Goal: Information Seeking & Learning: Learn about a topic

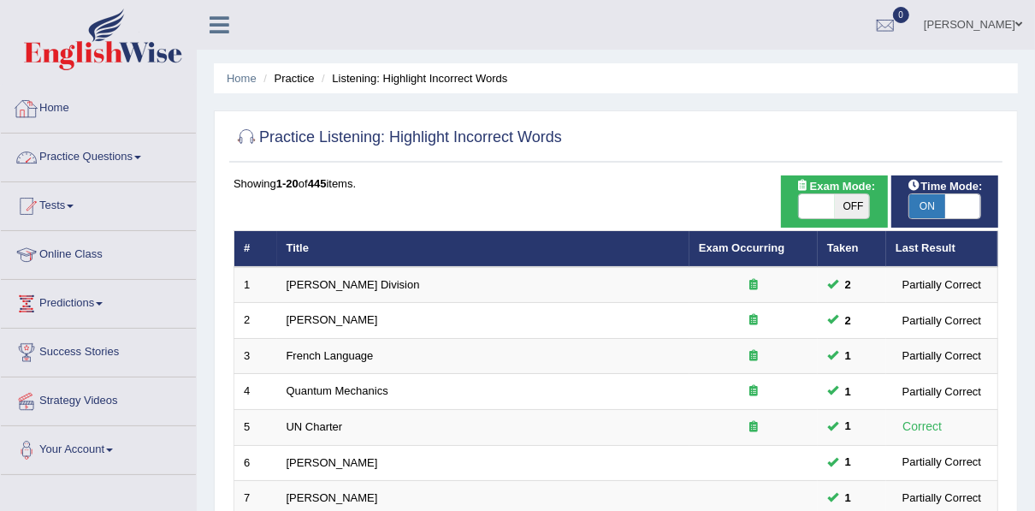
click at [79, 111] on link "Home" at bounding box center [98, 106] width 195 height 43
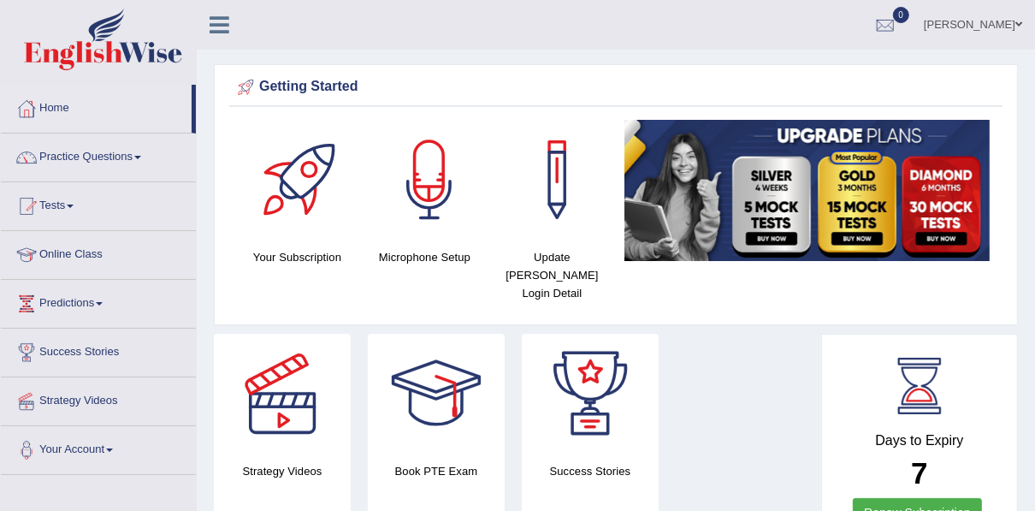
click at [94, 153] on link "Practice Questions" at bounding box center [98, 154] width 195 height 43
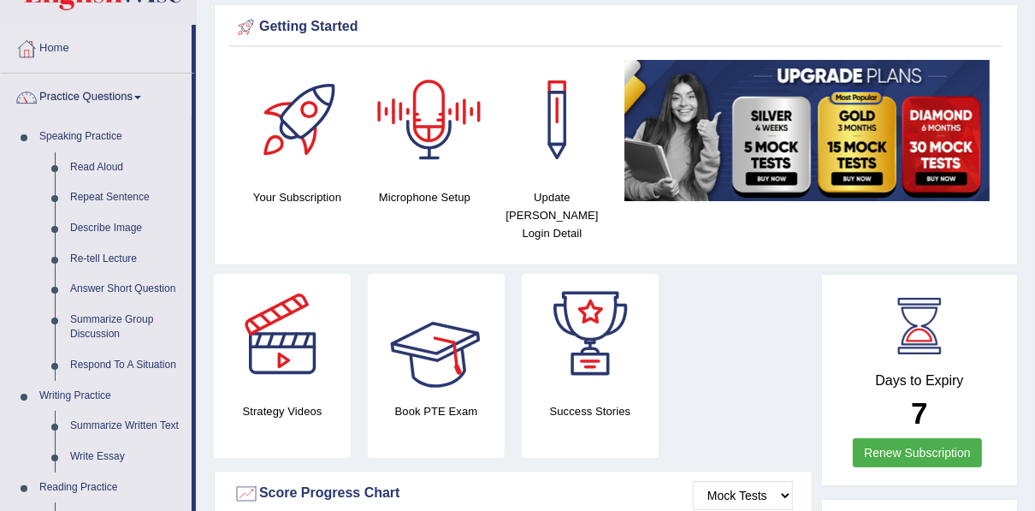
scroll to position [68, 0]
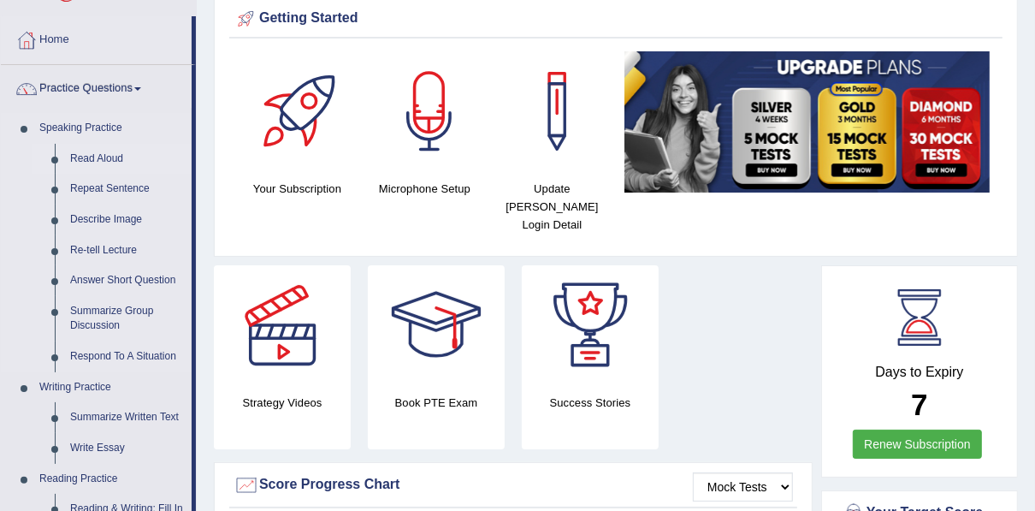
click at [98, 153] on link "Read Aloud" at bounding box center [126, 159] width 129 height 31
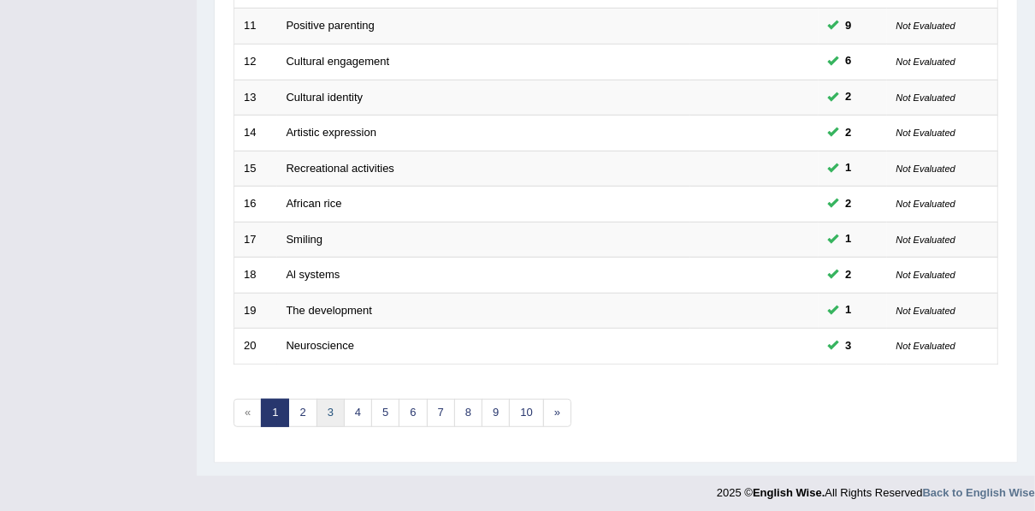
click at [323, 400] on link "3" at bounding box center [331, 413] width 28 height 28
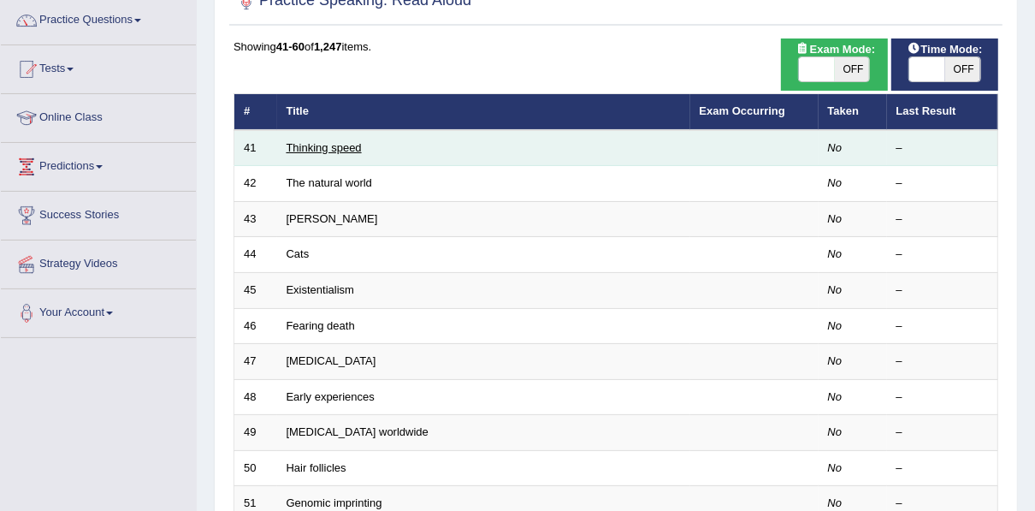
click at [324, 144] on link "Thinking speed" at bounding box center [324, 147] width 75 height 13
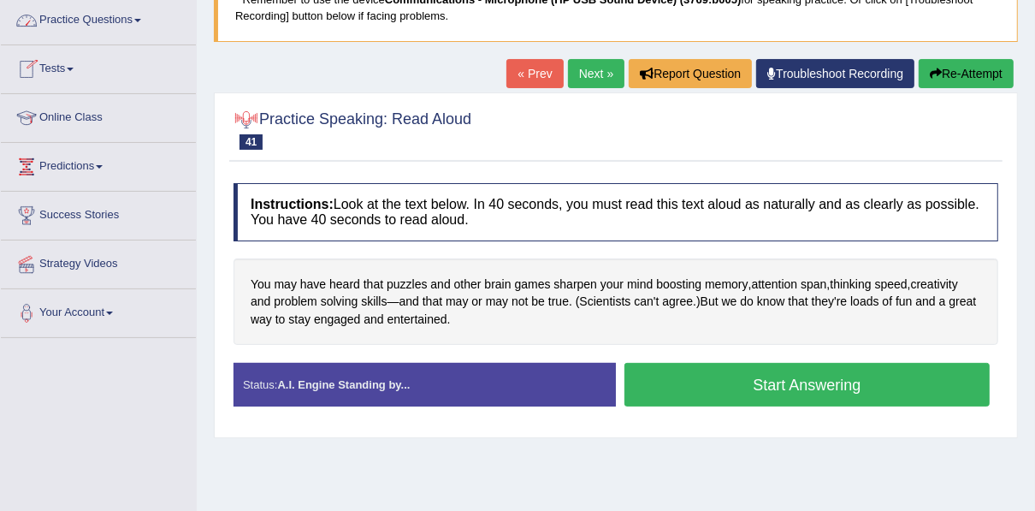
click at [92, 21] on link "Practice Questions" at bounding box center [98, 18] width 195 height 43
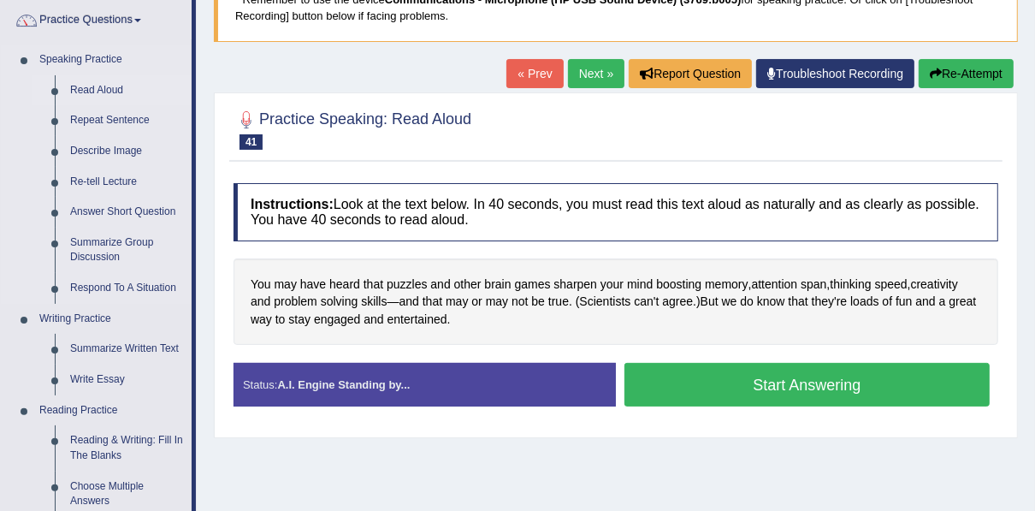
click at [74, 79] on link "Read Aloud" at bounding box center [126, 90] width 129 height 31
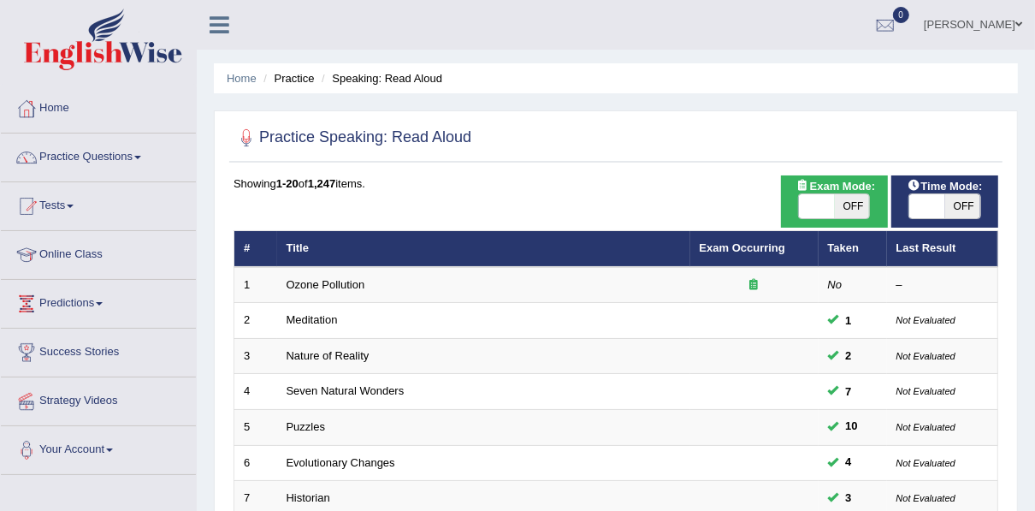
click at [928, 183] on span "Time Mode:" at bounding box center [945, 186] width 89 height 18
click at [924, 210] on span at bounding box center [928, 206] width 36 height 24
checkbox input "true"
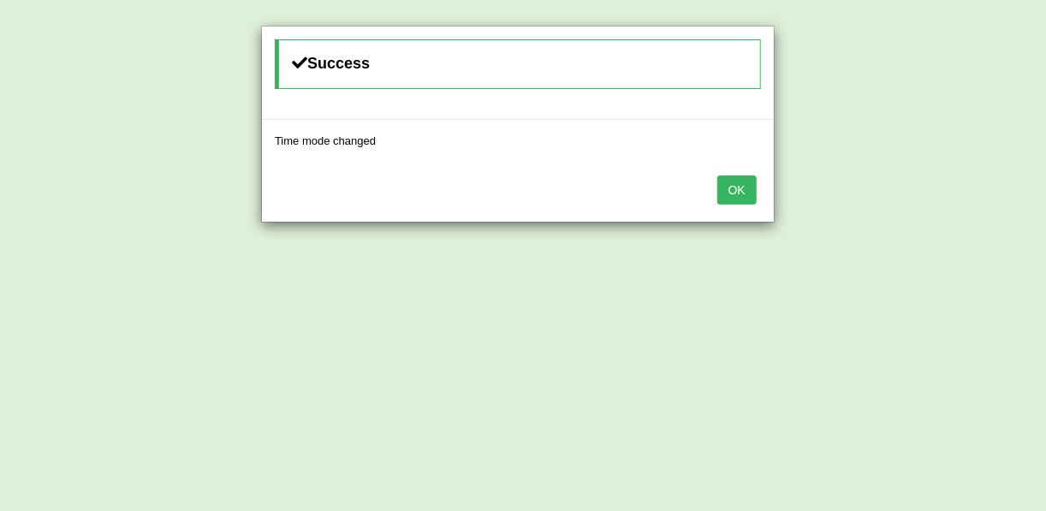
click at [739, 186] on button "OK" at bounding box center [736, 189] width 39 height 29
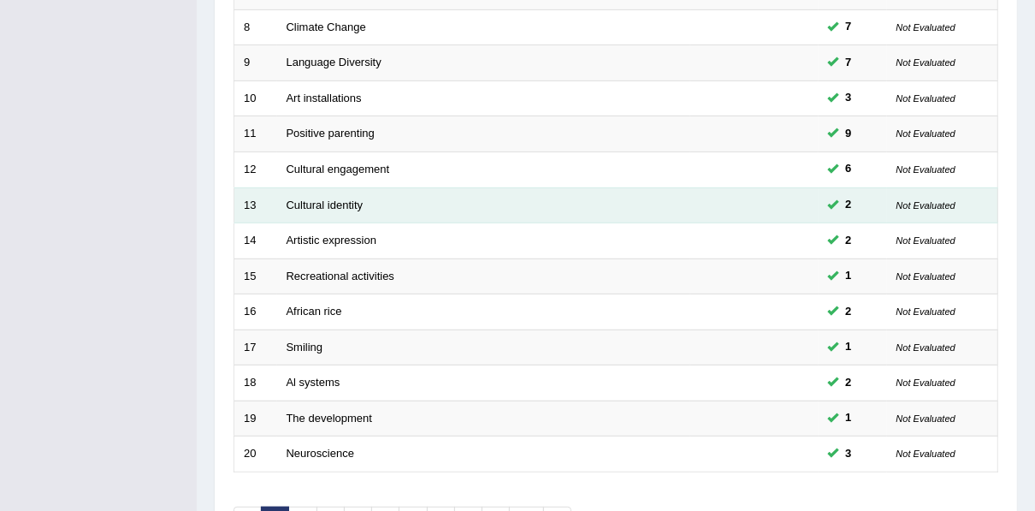
scroll to position [614, 0]
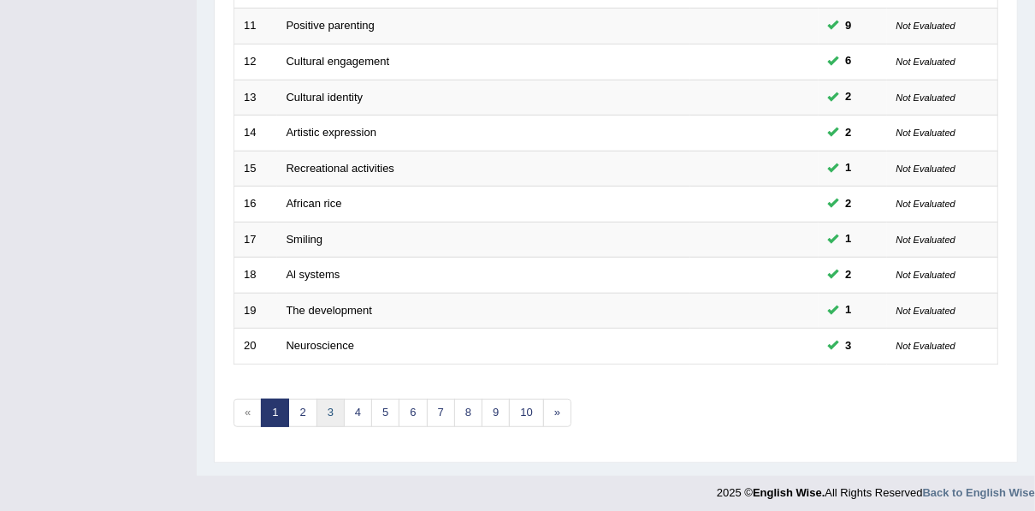
click at [323, 399] on link "3" at bounding box center [331, 413] width 28 height 28
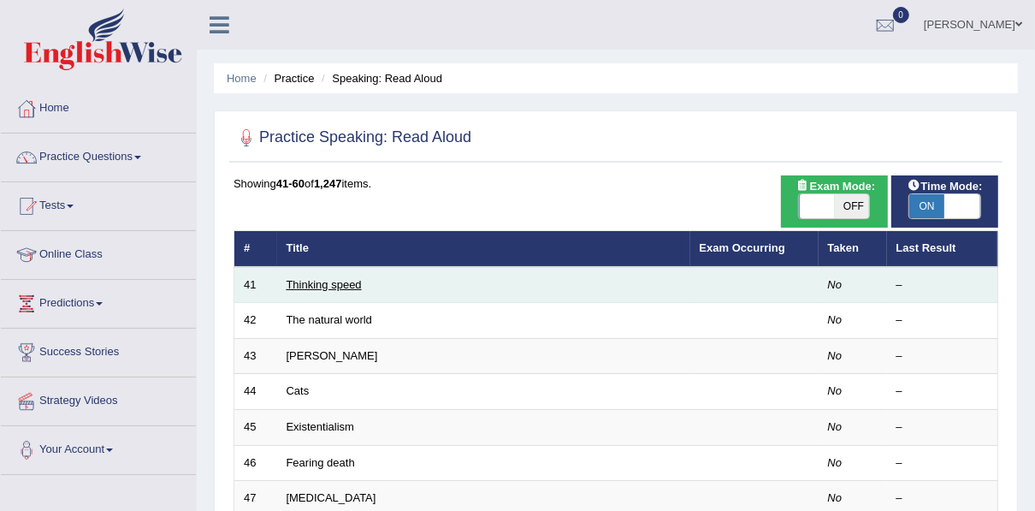
click at [357, 278] on link "Thinking speed" at bounding box center [324, 284] width 75 height 13
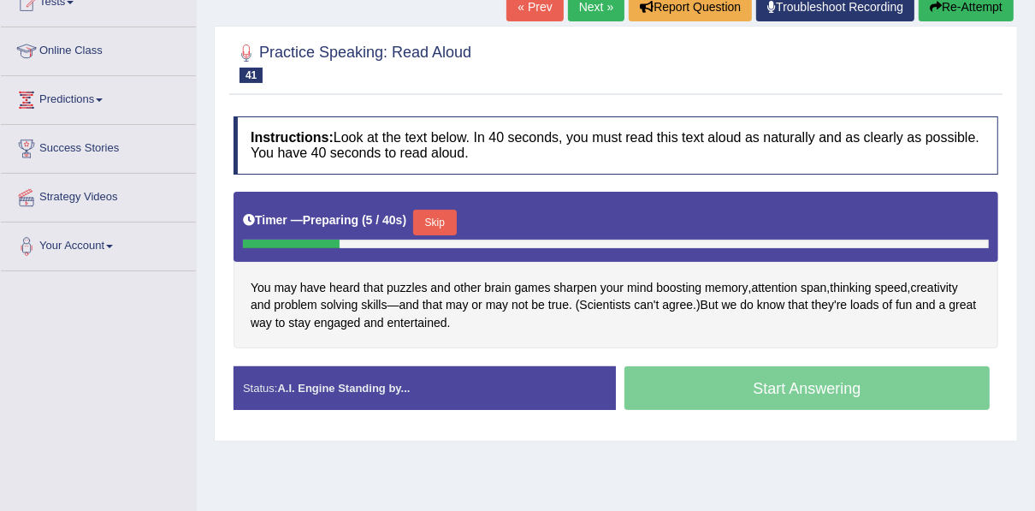
scroll to position [205, 0]
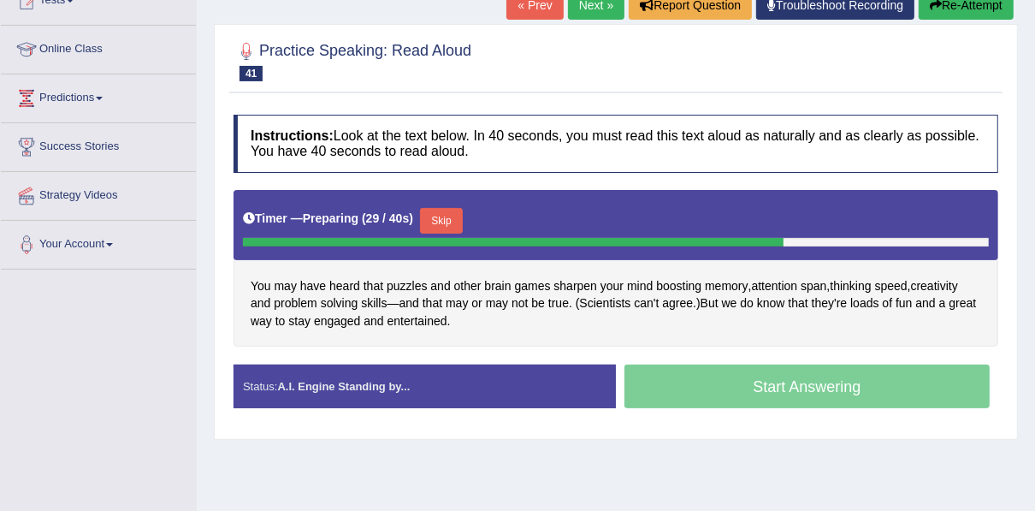
click at [444, 219] on button "Skip" at bounding box center [441, 221] width 43 height 26
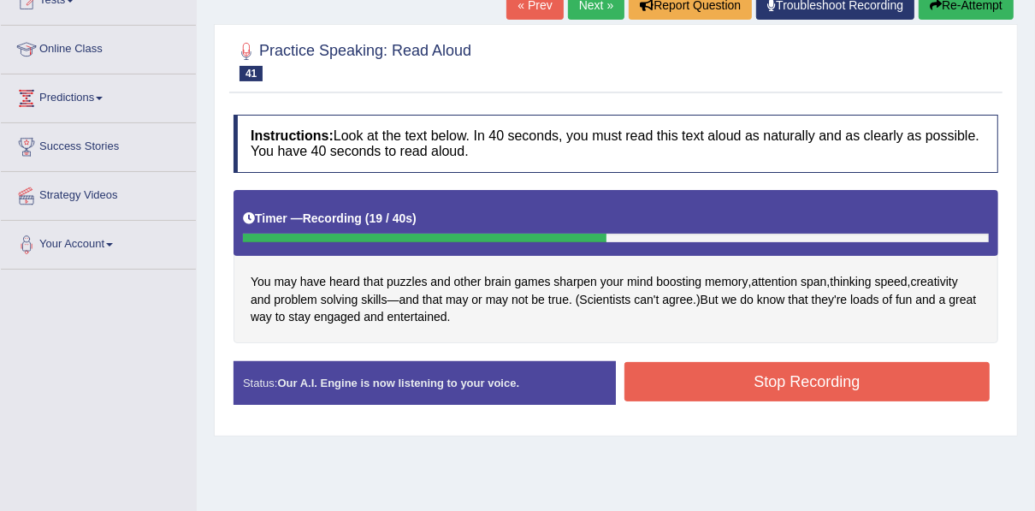
click at [691, 373] on button "Stop Recording" at bounding box center [807, 381] width 365 height 39
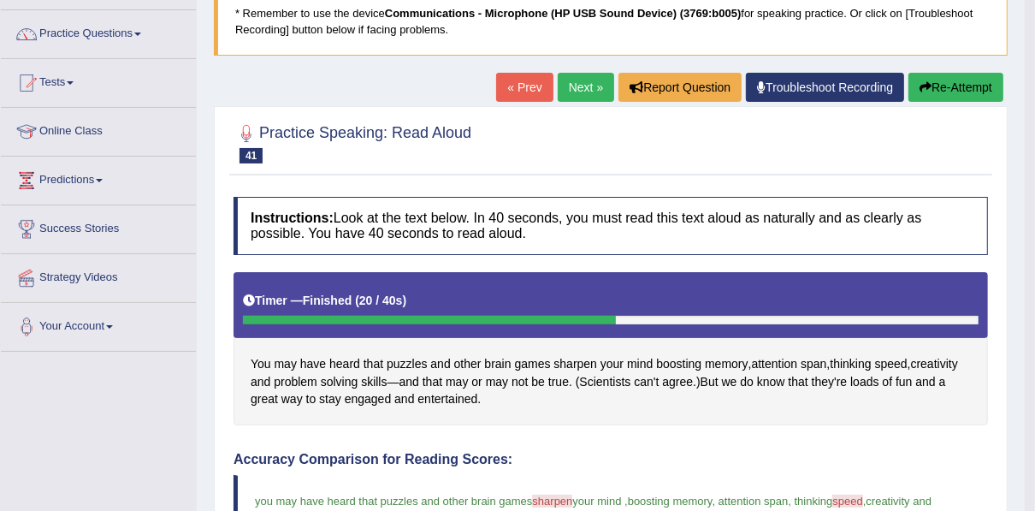
scroll to position [0, 0]
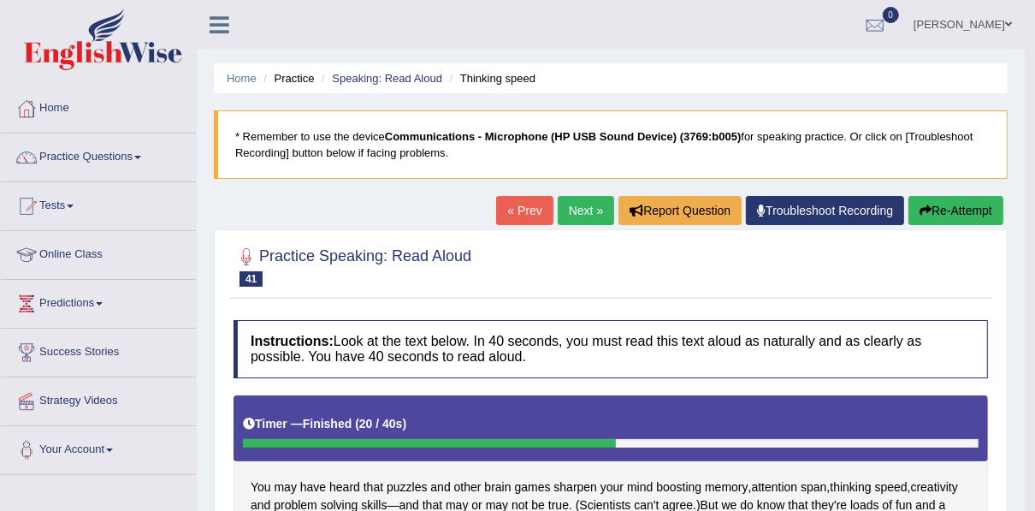
click at [578, 220] on link "Next »" at bounding box center [586, 210] width 56 height 29
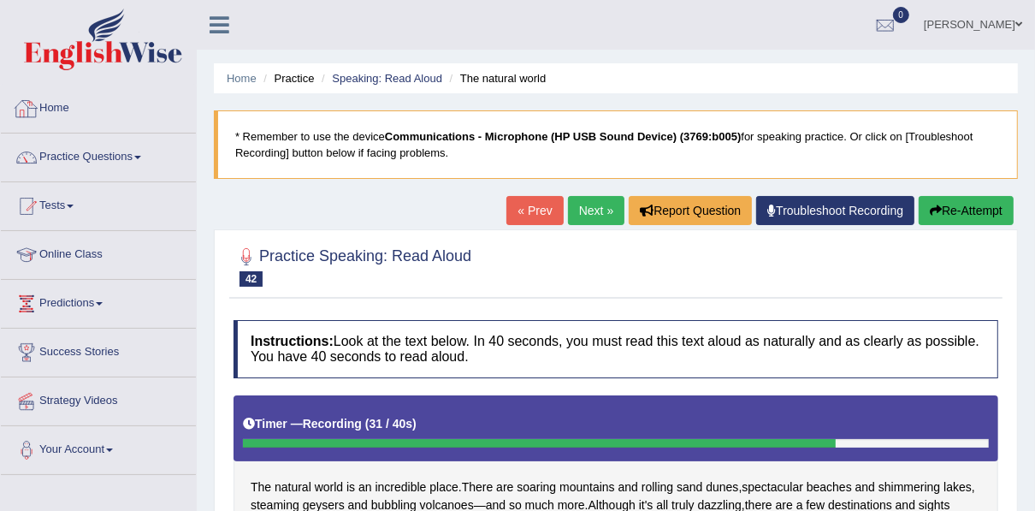
click at [57, 112] on link "Home" at bounding box center [98, 106] width 195 height 43
